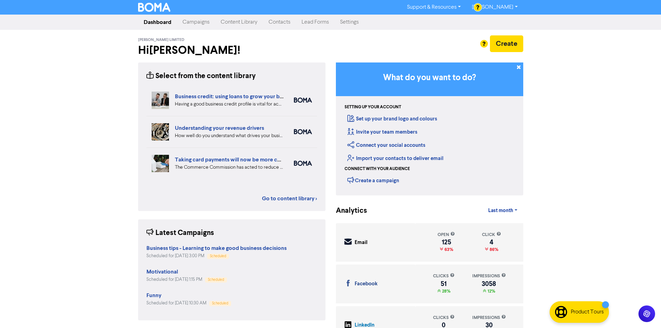
click at [287, 24] on link "Contacts" at bounding box center [279, 22] width 33 height 14
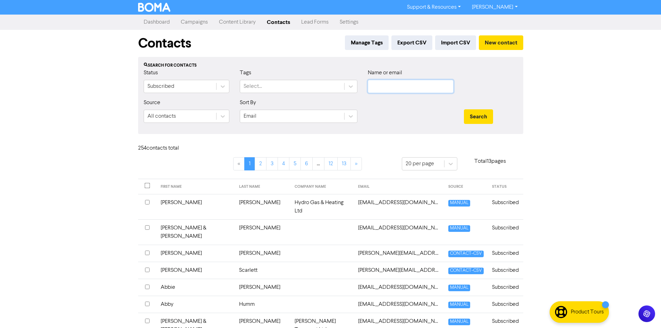
click at [390, 90] on input "text" at bounding box center [411, 86] width 86 height 13
click at [464, 109] on button "Search" at bounding box center [478, 116] width 29 height 15
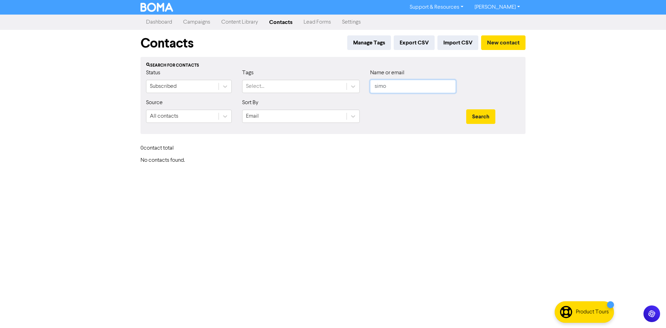
type input "simo"
click at [466, 109] on button "Search" at bounding box center [480, 116] width 29 height 15
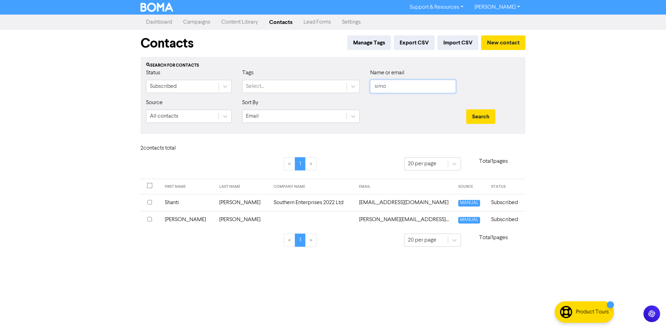
drag, startPoint x: 373, startPoint y: 87, endPoint x: 328, endPoint y: 78, distance: 46.0
click at [328, 78] on div "Status Subscribed Tags Select... Name or email simo" at bounding box center [333, 84] width 385 height 30
type input "moyn"
click at [466, 109] on button "Search" at bounding box center [480, 116] width 29 height 15
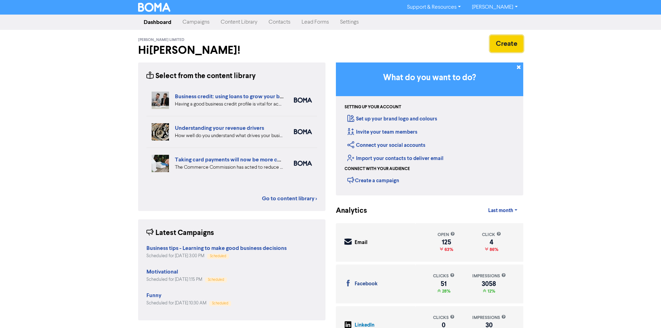
click at [519, 42] on button "Create" at bounding box center [506, 43] width 33 height 17
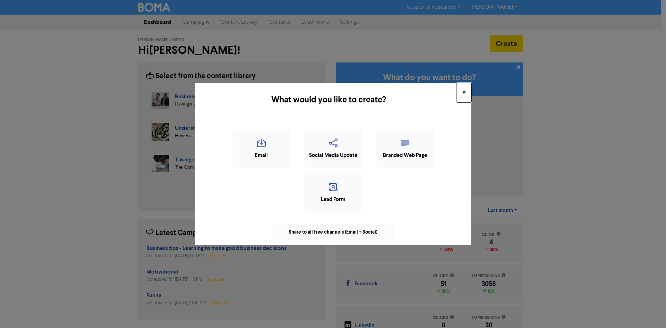
click at [464, 94] on span "×" at bounding box center [464, 92] width 3 height 10
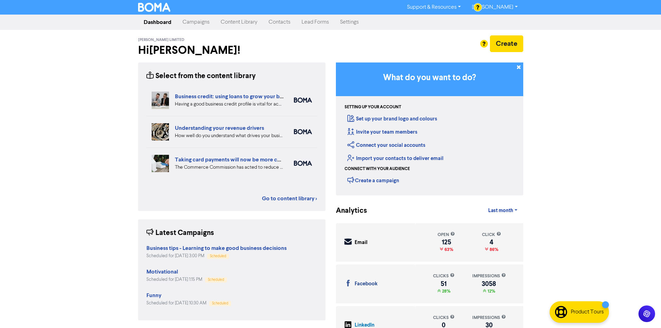
click at [277, 20] on link "Contacts" at bounding box center [279, 22] width 33 height 14
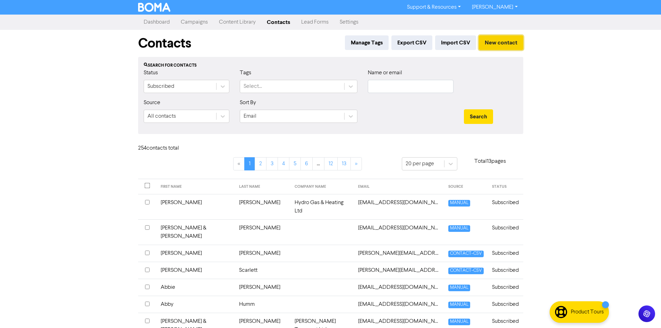
click at [509, 45] on button "New contact" at bounding box center [501, 42] width 44 height 15
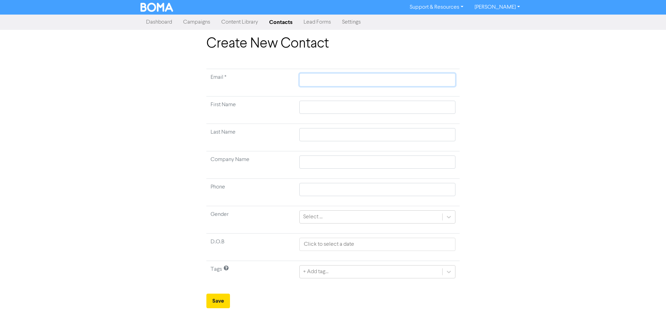
click at [301, 79] on input "text" at bounding box center [378, 79] width 156 height 13
paste input "[EMAIL_ADDRESS][DOMAIN_NAME]"
type input "[EMAIL_ADDRESS][DOMAIN_NAME]"
type input "W"
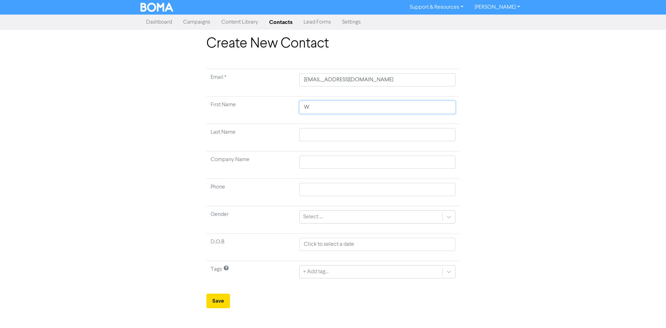
type input "Wi"
type input "Wil"
type input "Will"
type input "[PERSON_NAME]"
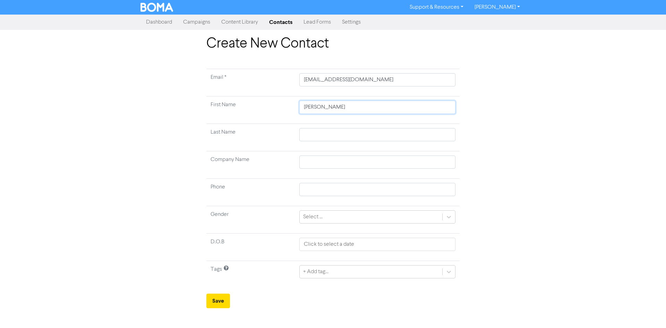
type input "[PERSON_NAME]"
type input "T"
type input "To"
type input "[PERSON_NAME]"
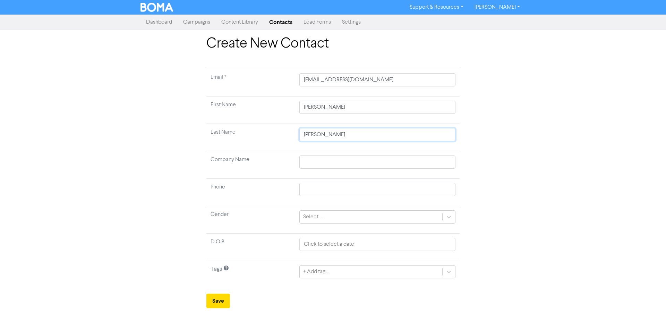
type input "[PERSON_NAME]"
type input "E"
type input "Ez"
type input "Ezi"
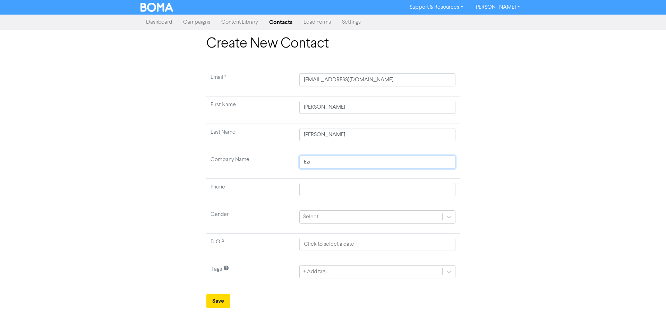
type input "Ezic"
type input "Ezica"
type input "Ezicab"
type input "Ezicabs"
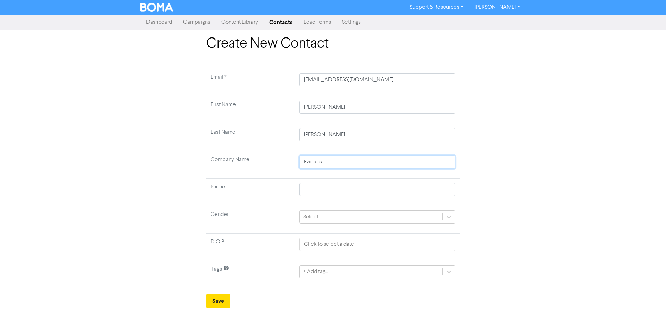
type input "Ezicabs 2"
type input "Ezicabs 20"
type input "Ezicabs 202"
type input "Ezicabs 2025"
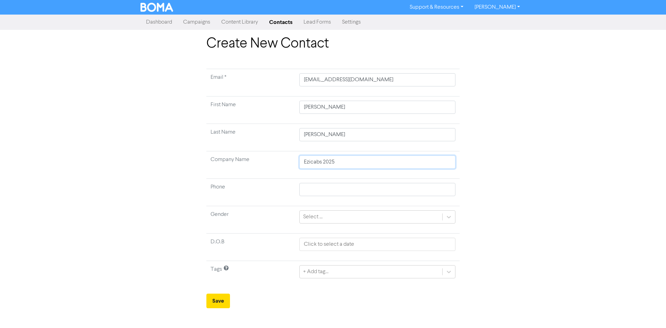
type input "Ezicabs 2025 L"
type input "Ezicabs 2025 Lt"
type input "Ezicabs 2025 Ltd"
click at [221, 301] on button "Save" at bounding box center [219, 301] width 24 height 15
